Goal: Information Seeking & Learning: Learn about a topic

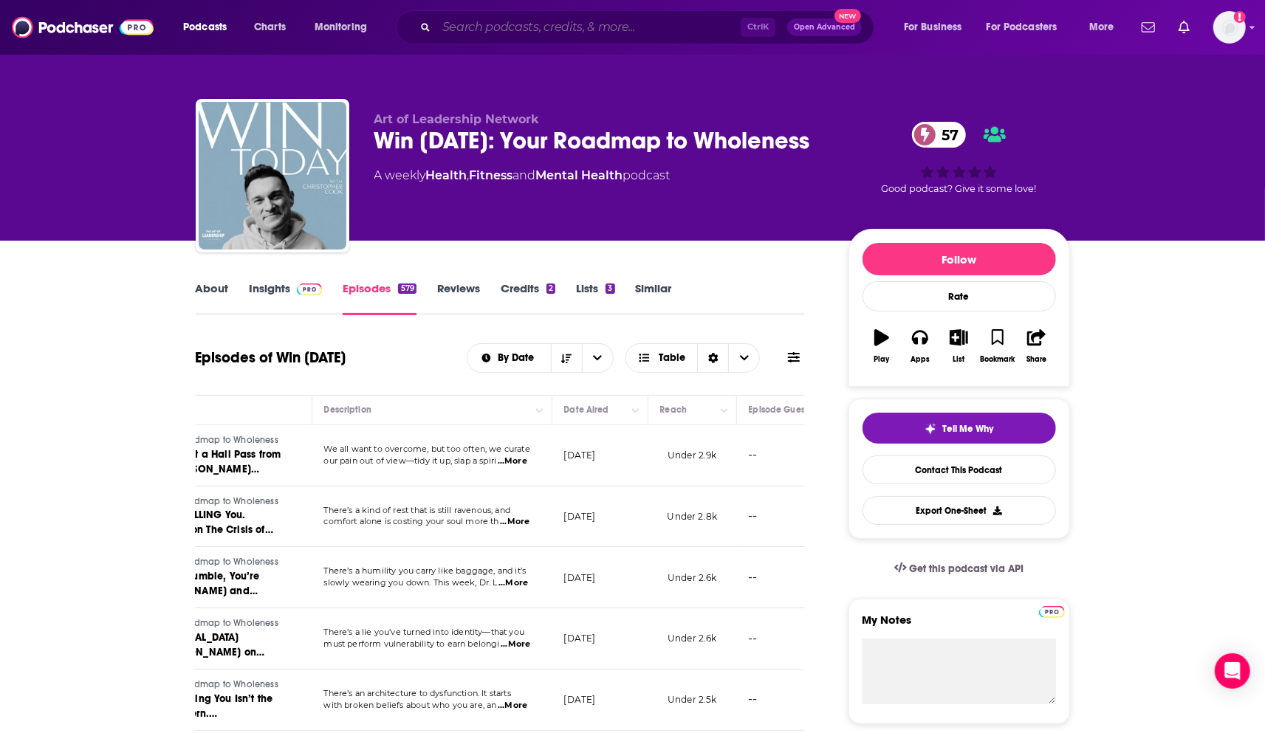
click at [569, 24] on input "Search podcasts, credits, & more..." at bounding box center [588, 28] width 304 height 24
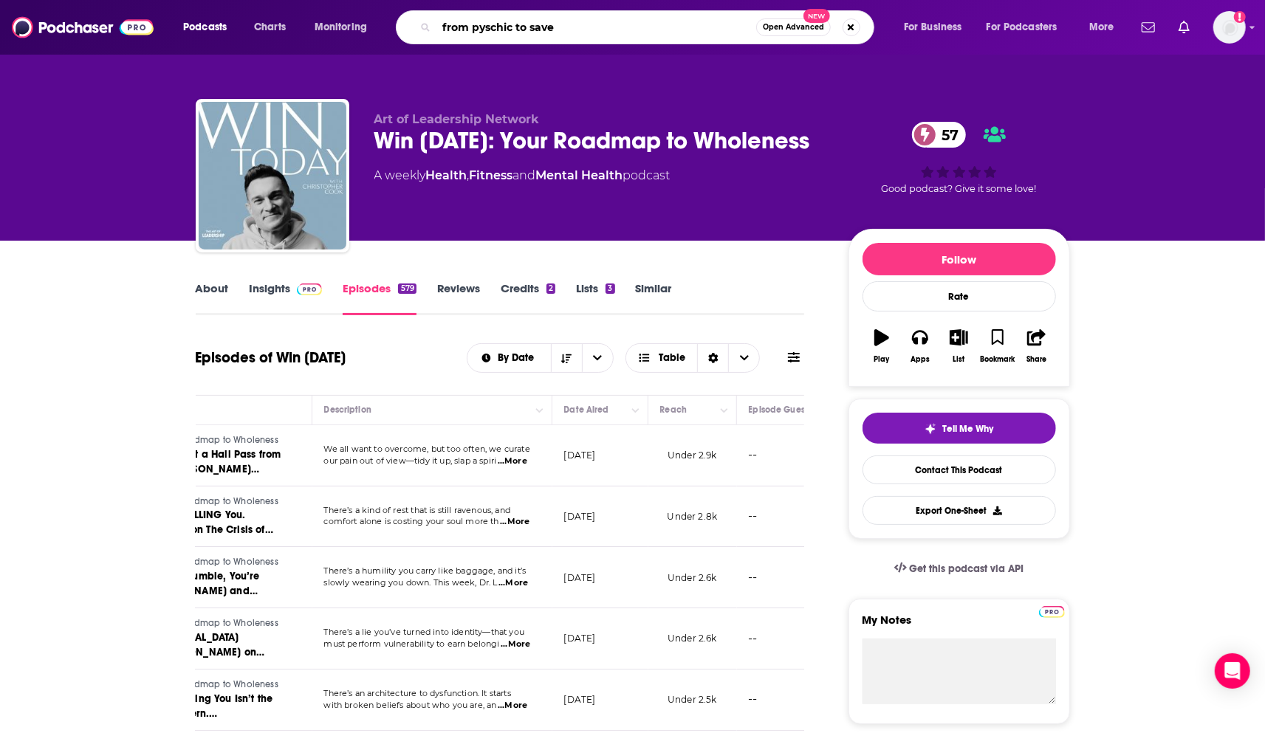
type input "from pyschic to saved"
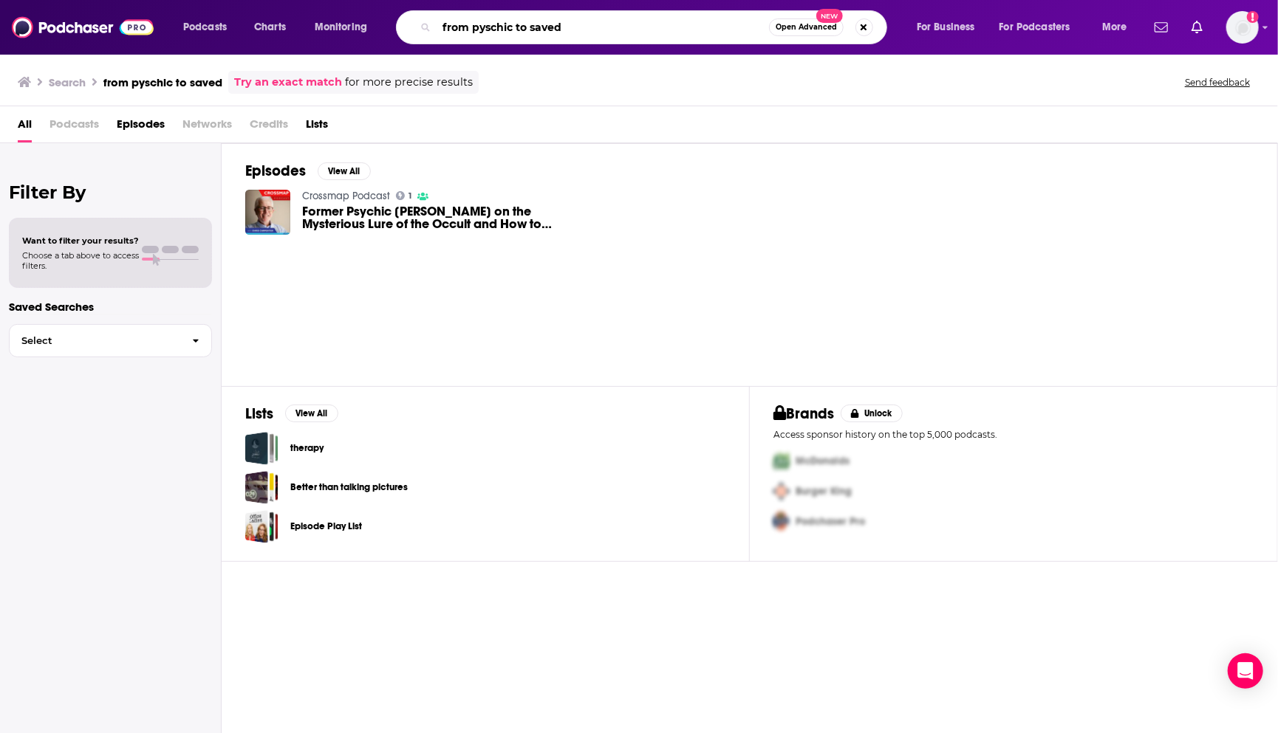
click at [473, 26] on input "from pyschic to saved" at bounding box center [602, 28] width 332 height 24
click at [575, 28] on input "ex pyschic to saved" at bounding box center [602, 28] width 332 height 24
click at [515, 30] on input "ex pyschic to saved" at bounding box center [602, 28] width 332 height 24
click at [607, 23] on input "ex pyschic saved" at bounding box center [602, 28] width 332 height 24
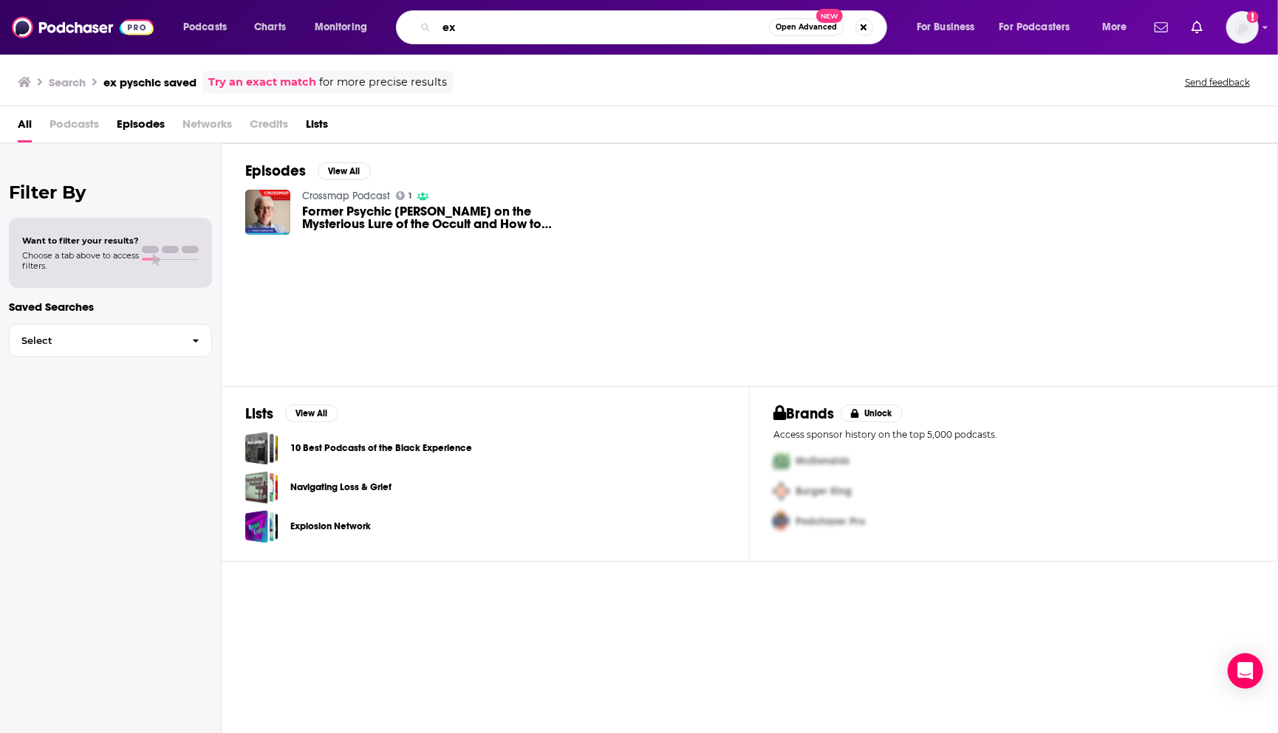
type input "e"
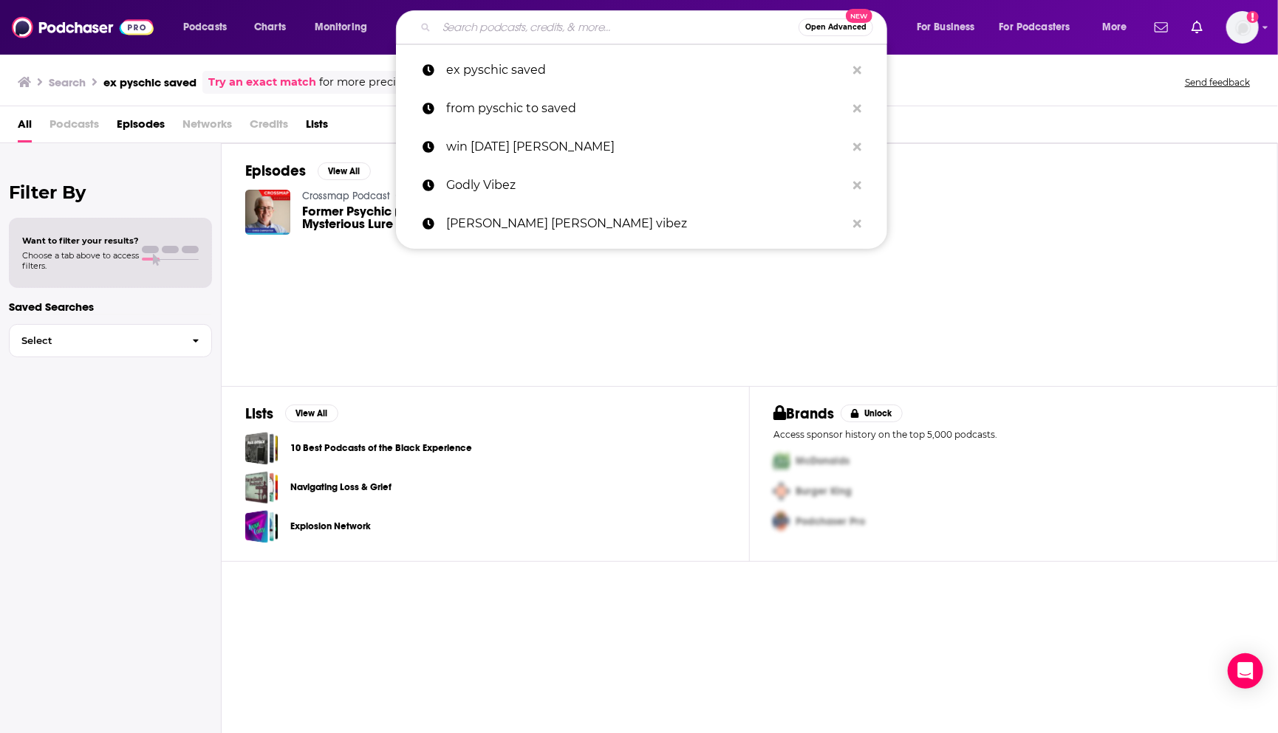
paste input "Ex-Psychic Saved"
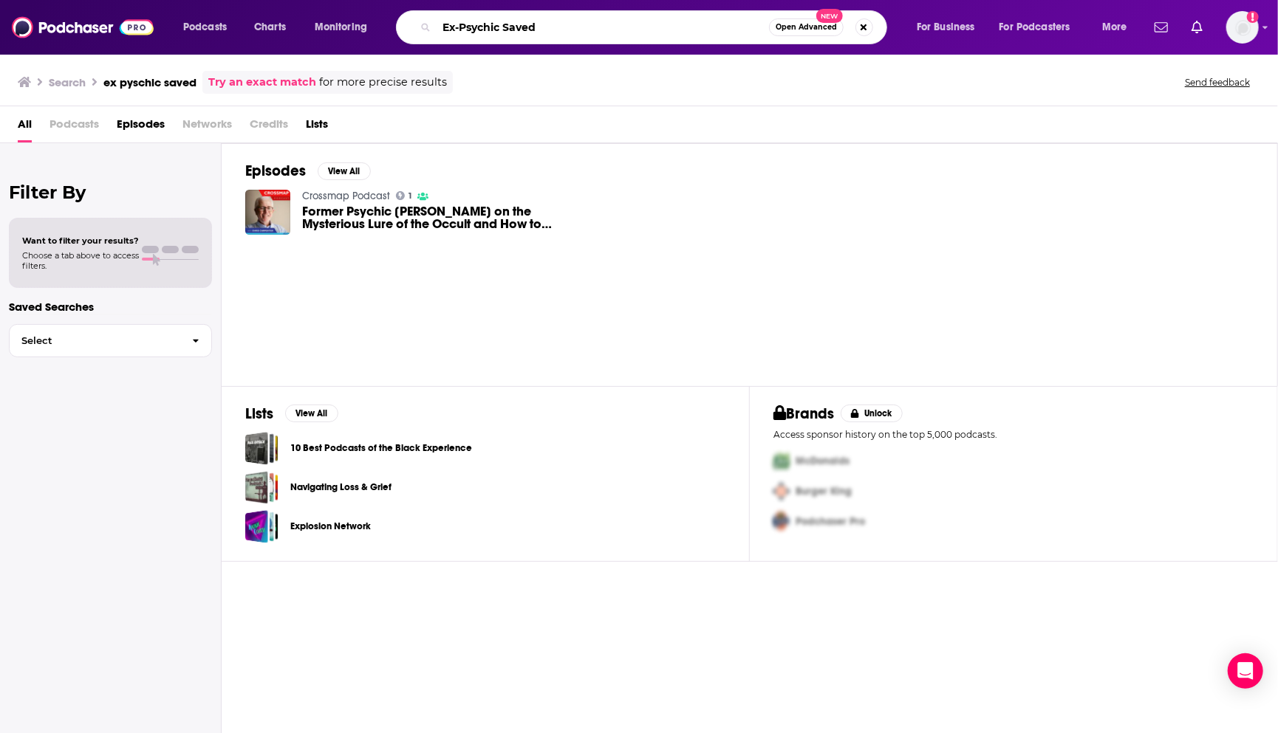
type input "Ex-Psychic Saved"
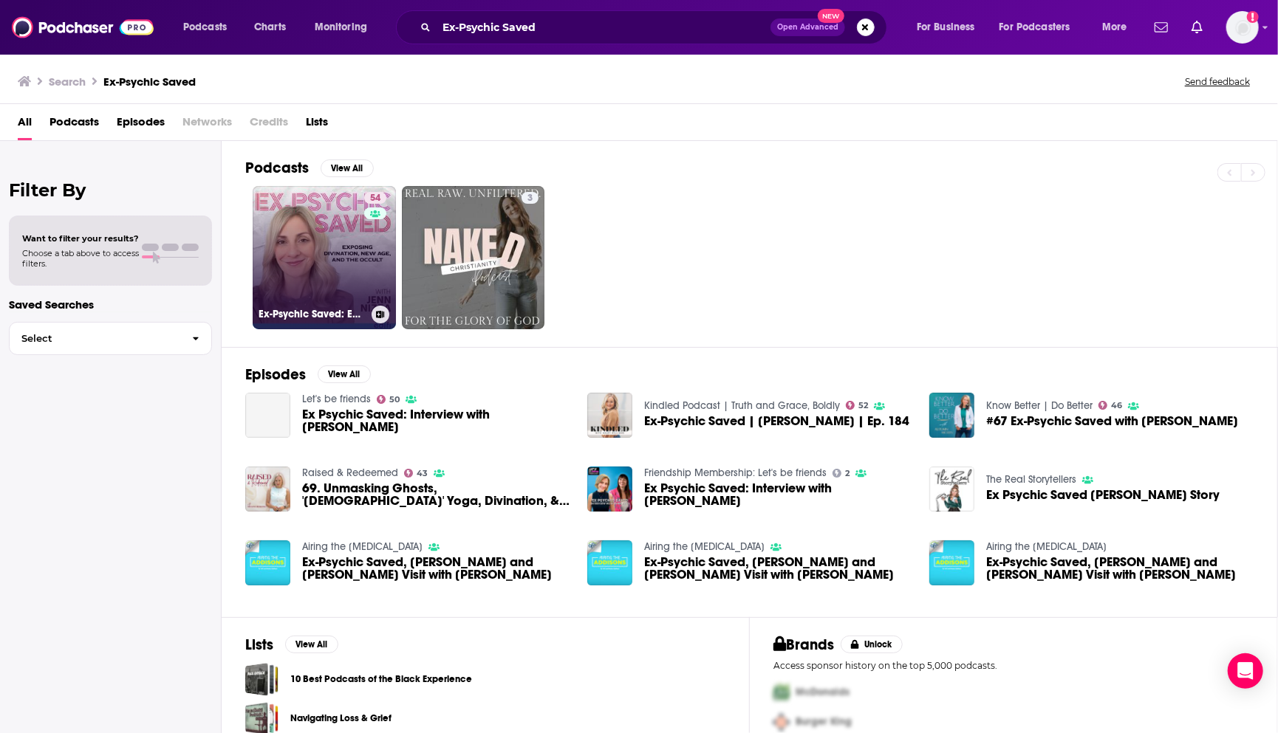
click at [323, 243] on link "54 Ex-Psychic Saved: Exposing Divination, New Age, and the Occult" at bounding box center [324, 257] width 143 height 143
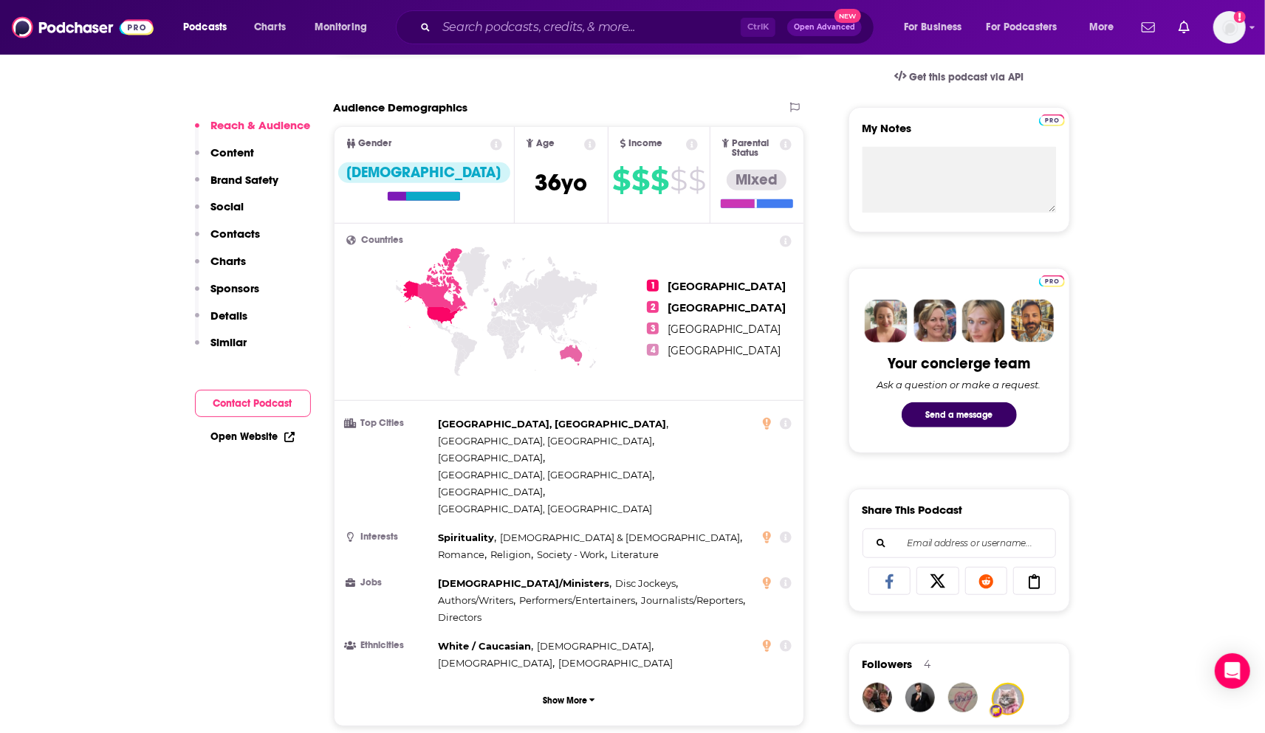
scroll to position [82, 0]
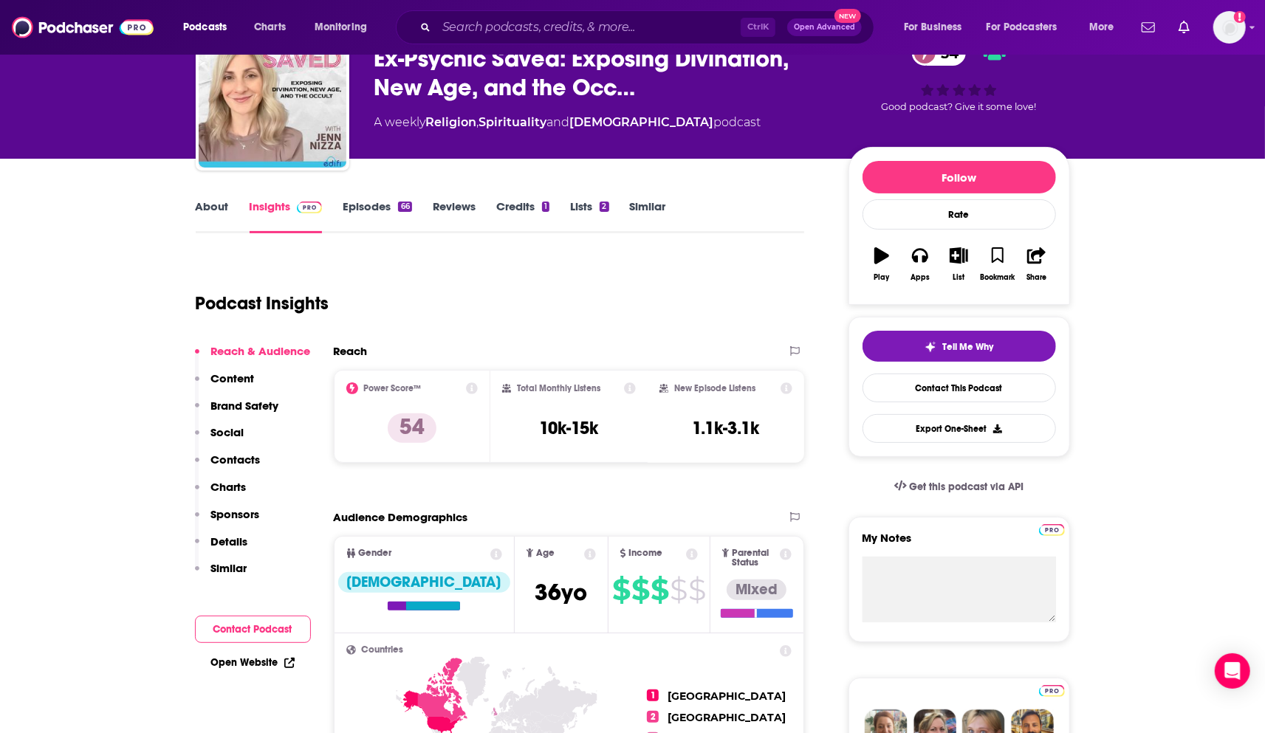
click at [371, 208] on link "Episodes 66" at bounding box center [377, 216] width 69 height 34
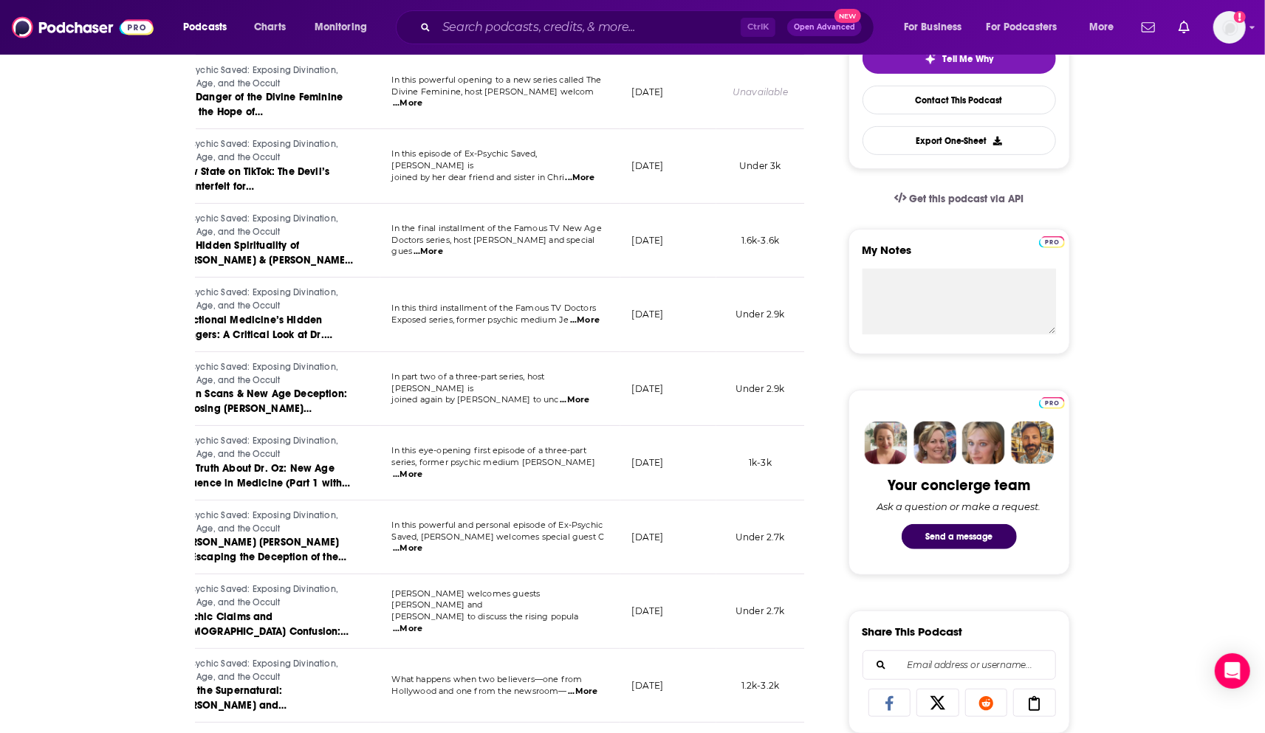
scroll to position [234, 0]
